Goal: Find specific page/section: Find specific page/section

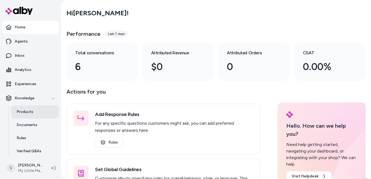
click at [30, 112] on p "Products" at bounding box center [25, 111] width 17 height 5
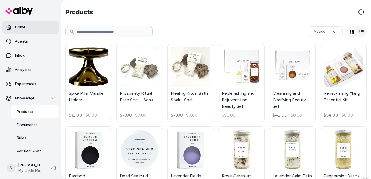
click at [38, 26] on link "Home" at bounding box center [30, 27] width 57 height 13
